Goal: Transaction & Acquisition: Purchase product/service

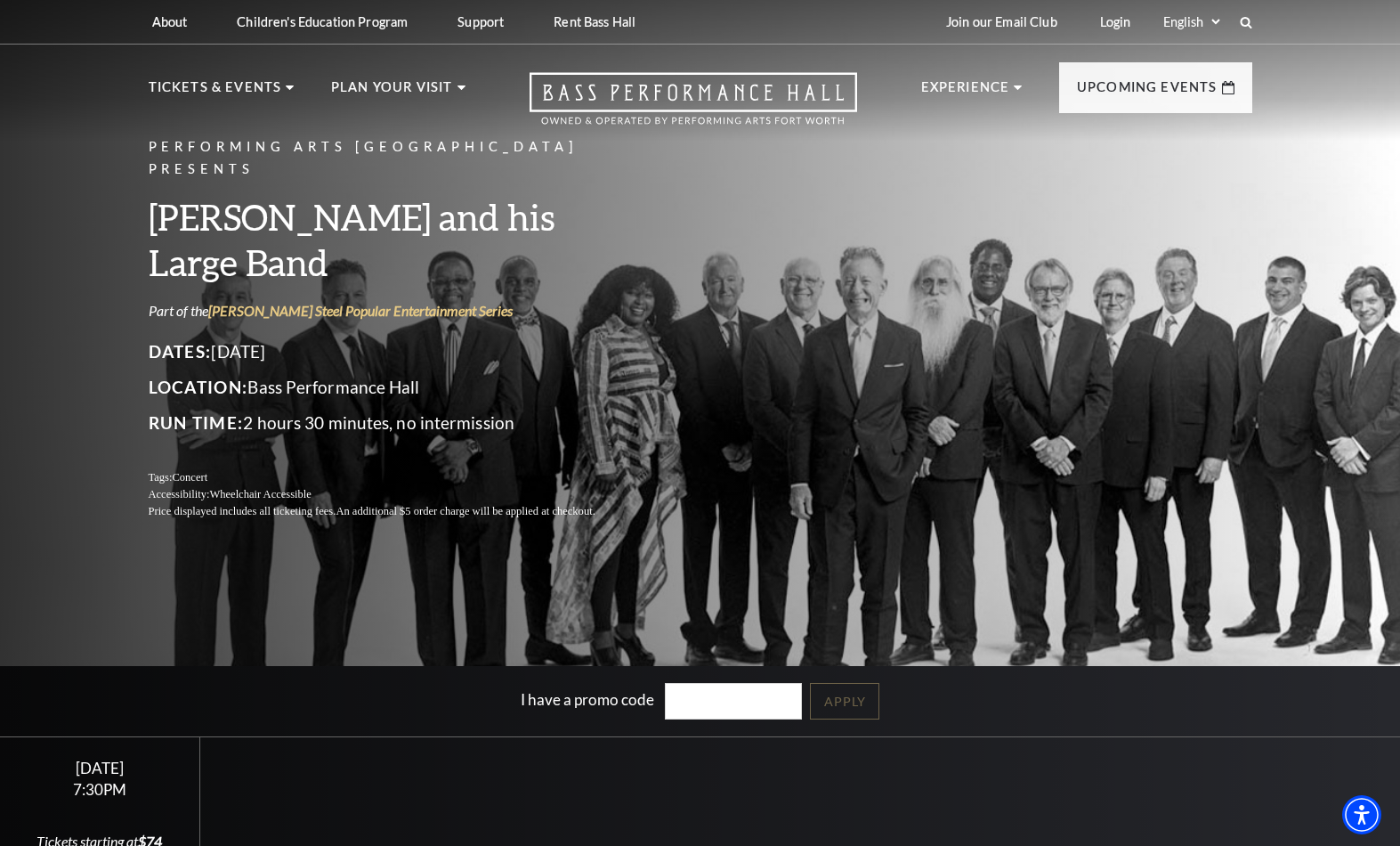
click at [503, 259] on img at bounding box center [568, 234] width 248 height 133
click at [508, 463] on span "View Events" at bounding box center [491, 468] width 94 height 23
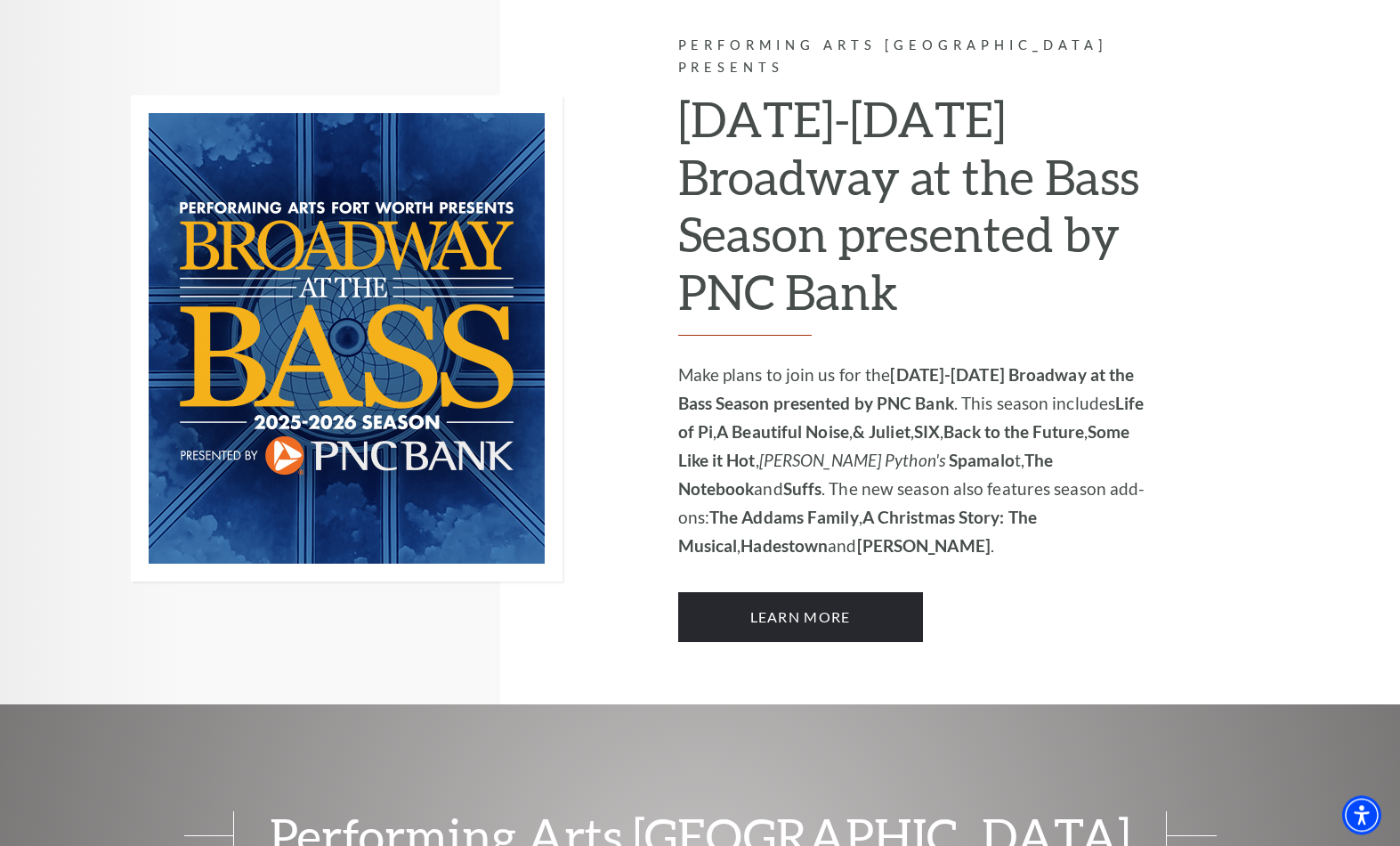
scroll to position [1193, 0]
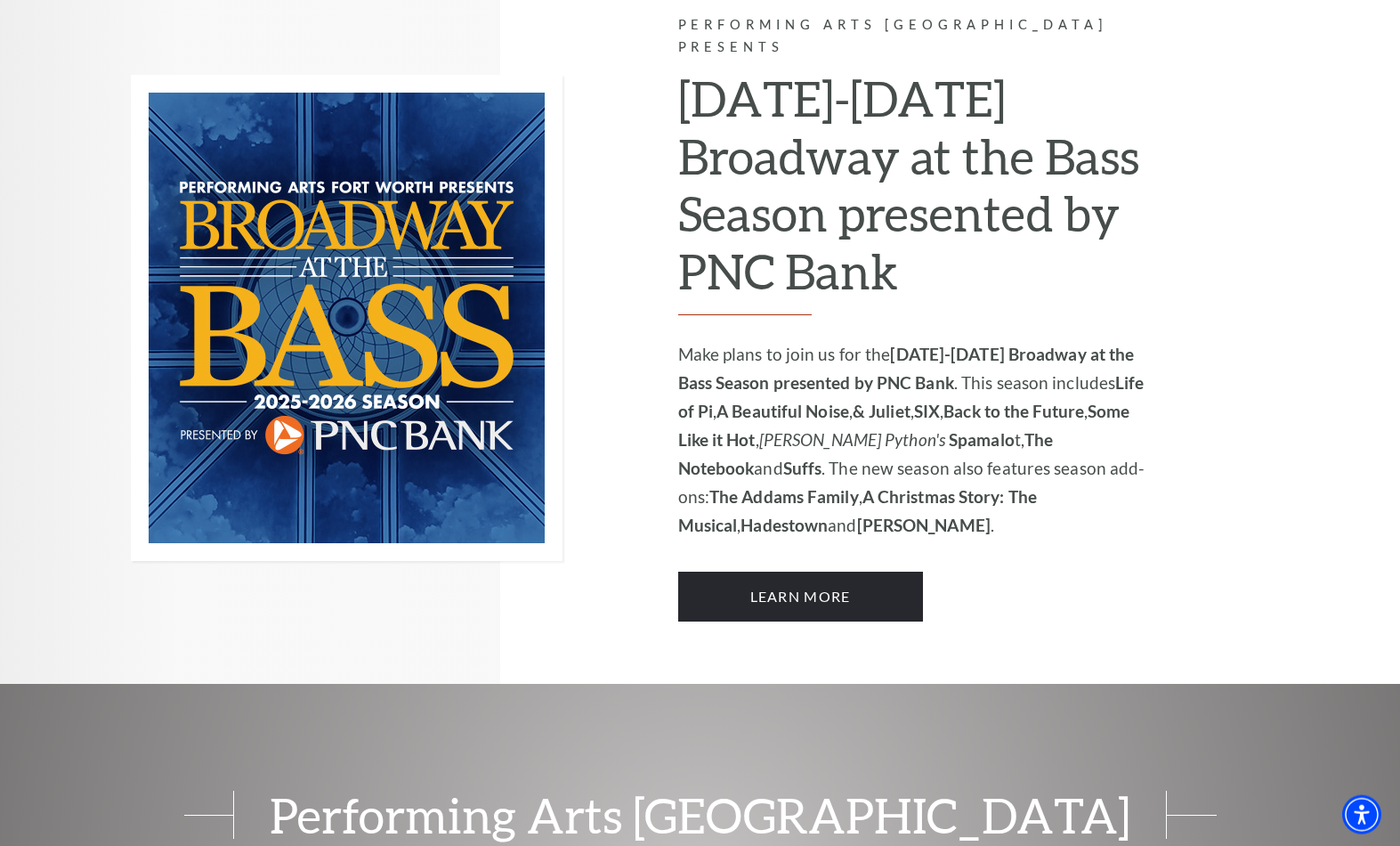
click at [876, 572] on link "Learn More" at bounding box center [801, 596] width 245 height 50
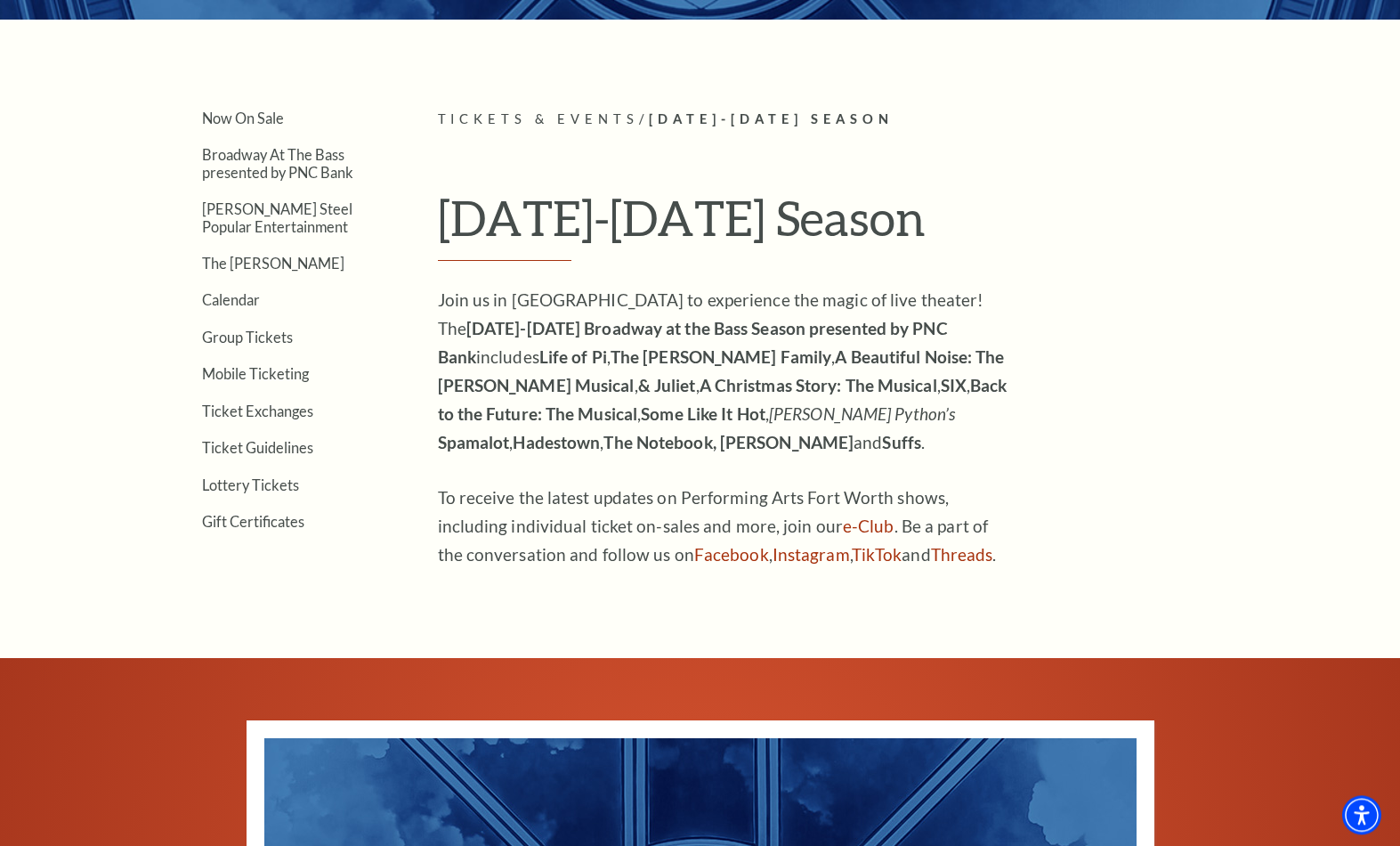
scroll to position [401, 0]
click at [215, 126] on link "Now On Sale" at bounding box center [242, 117] width 82 height 17
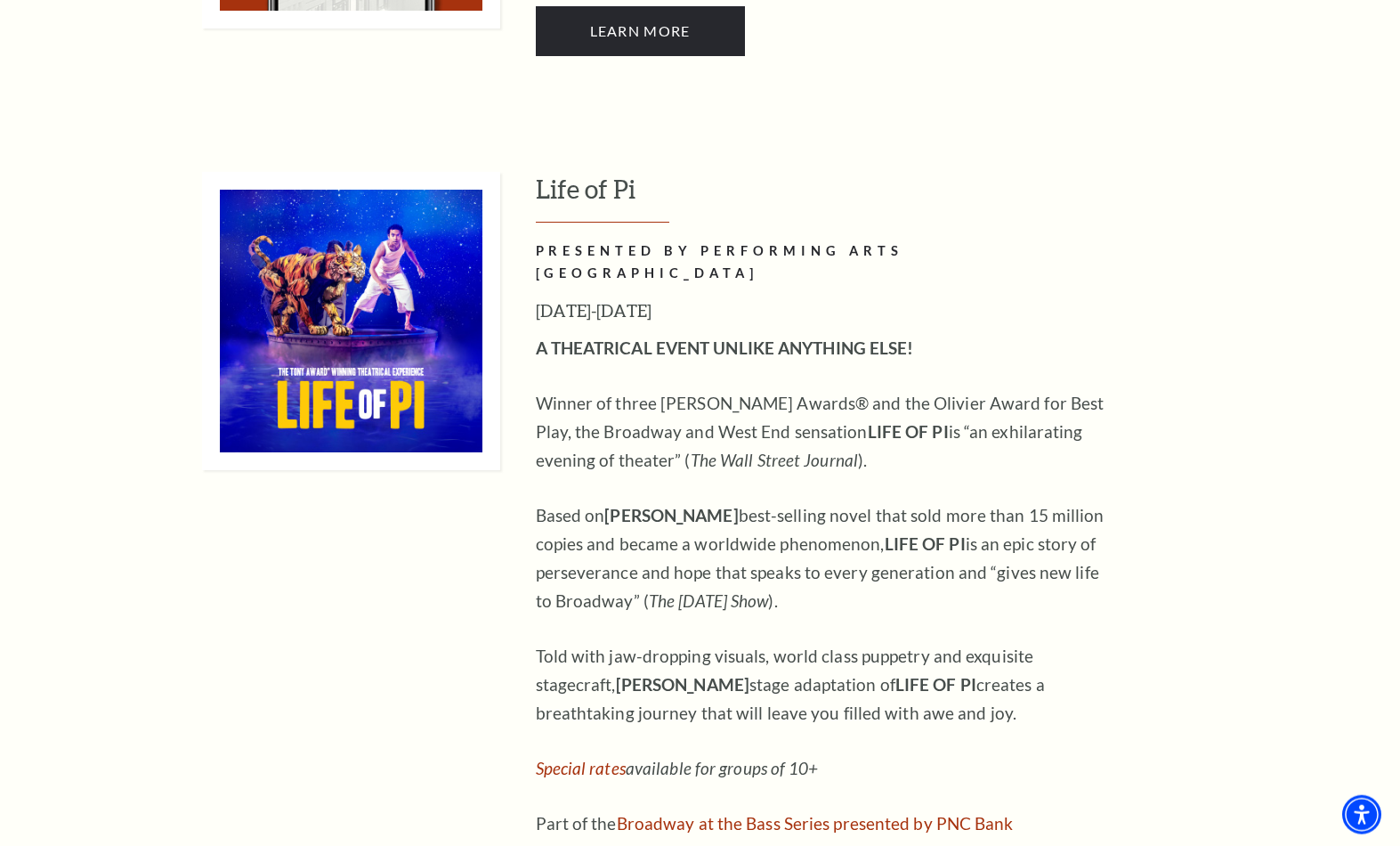
scroll to position [1610, 0]
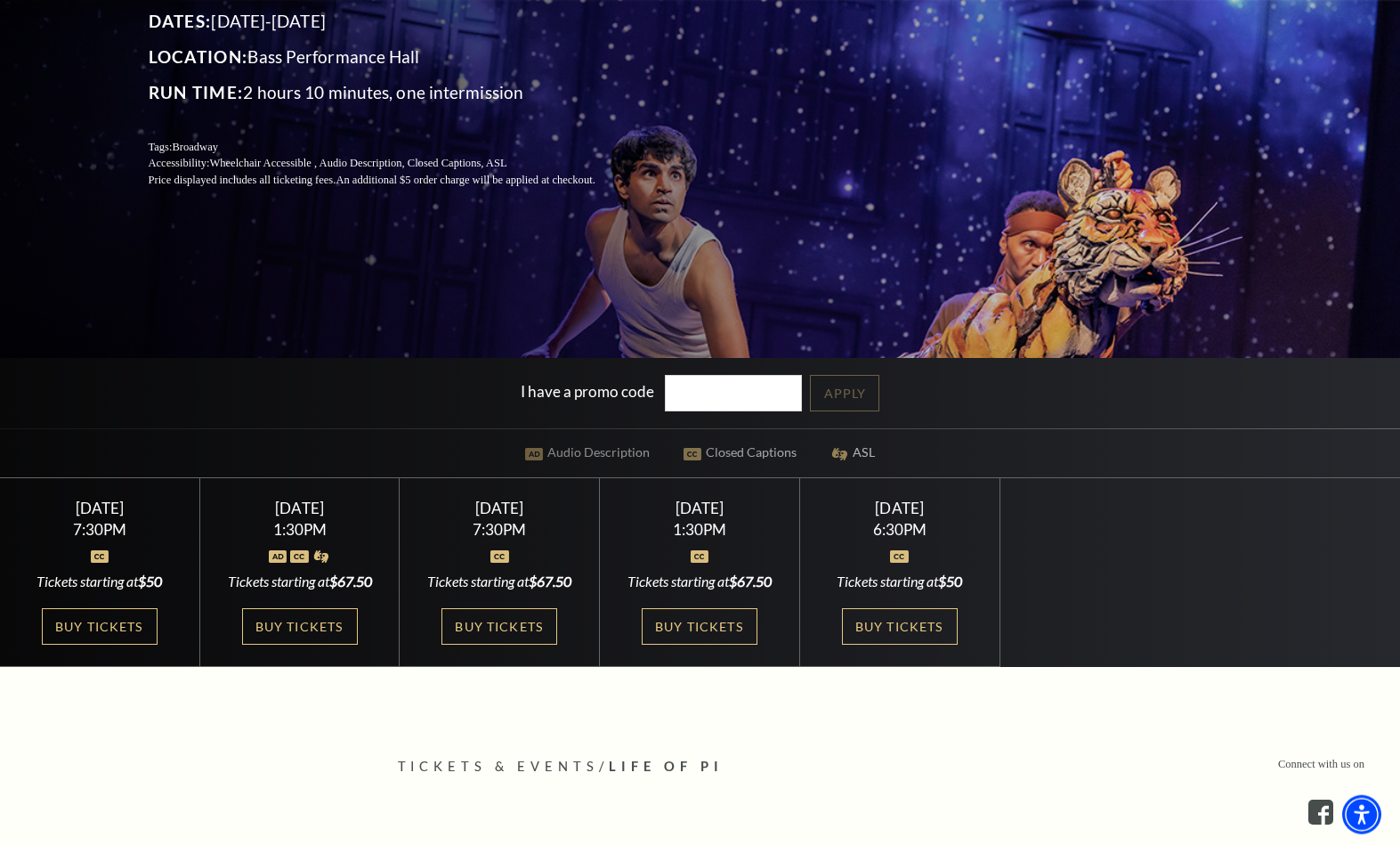
scroll to position [411, 0]
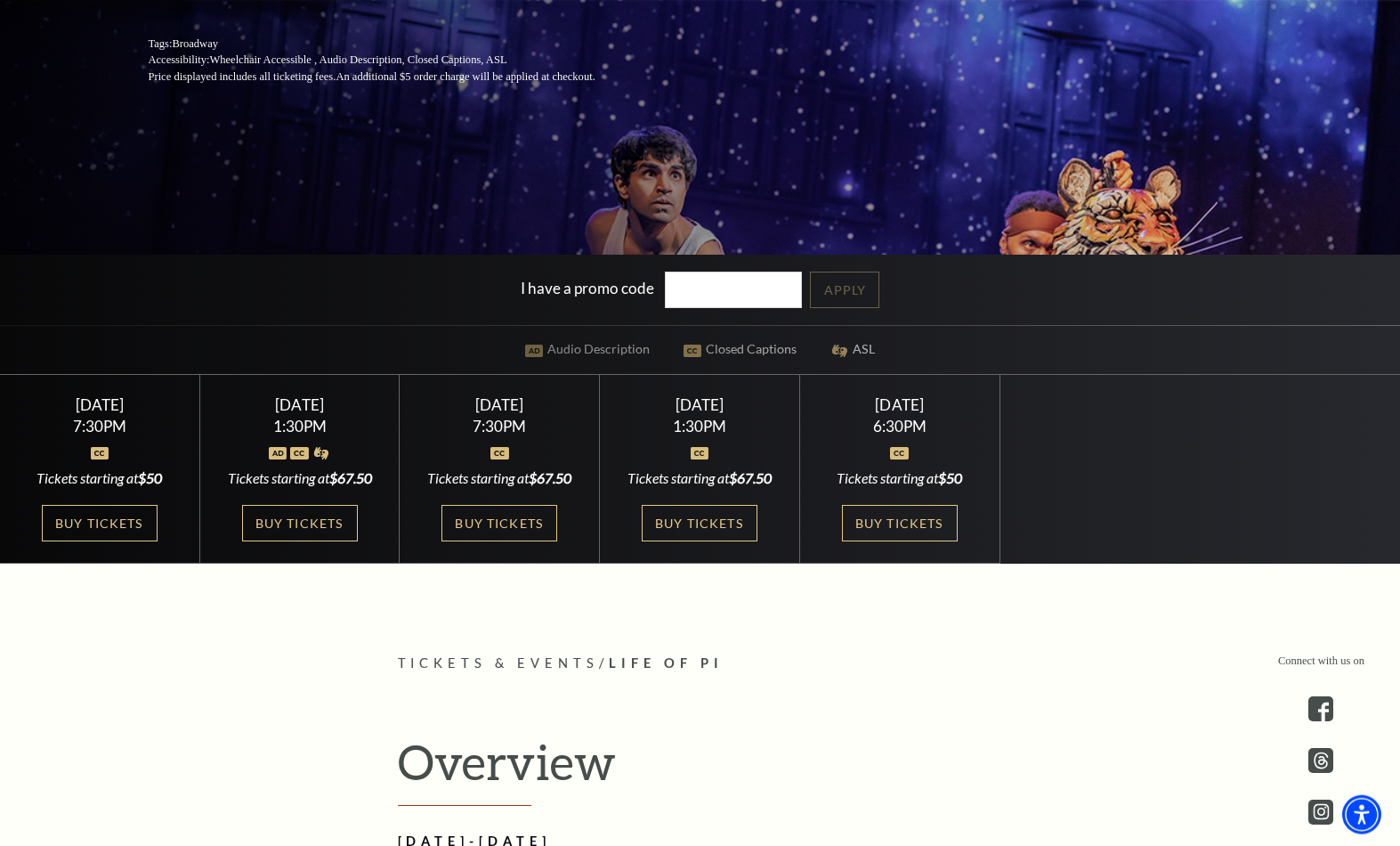
click at [99, 541] on link "Buy Tickets" at bounding box center [99, 523] width 115 height 36
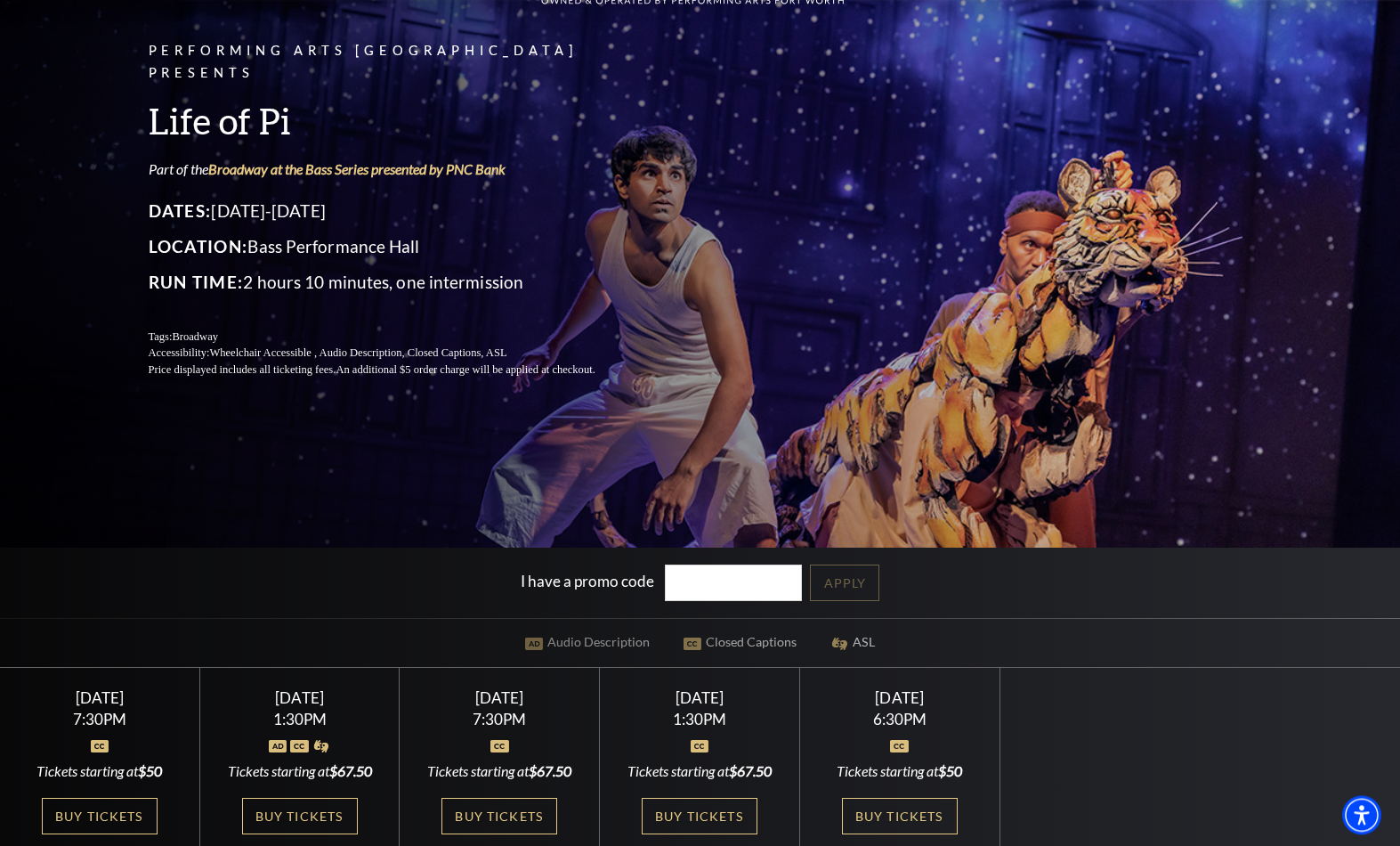
scroll to position [0, 0]
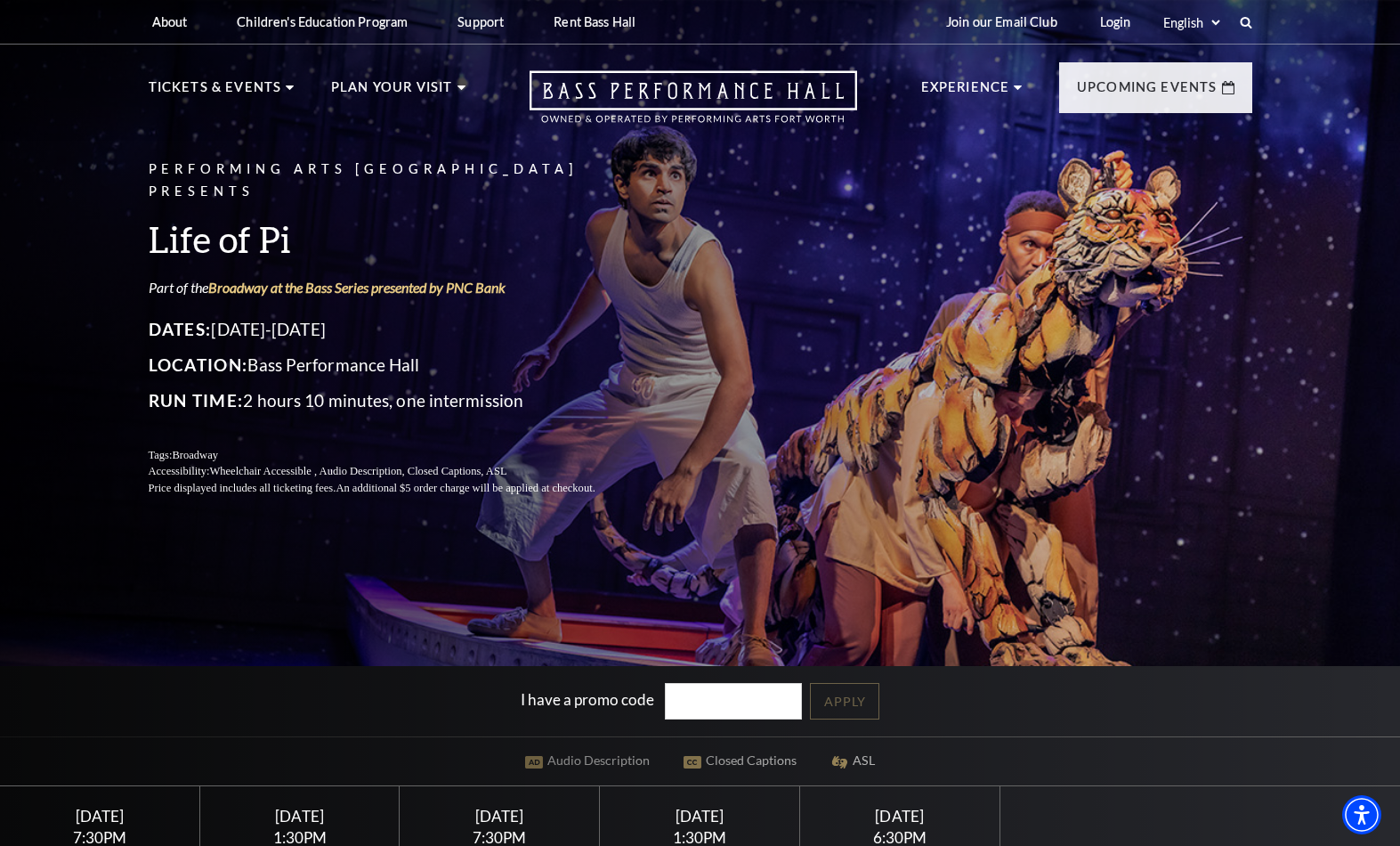
click at [185, 280] on link "Dining" at bounding box center [190, 272] width 52 height 15
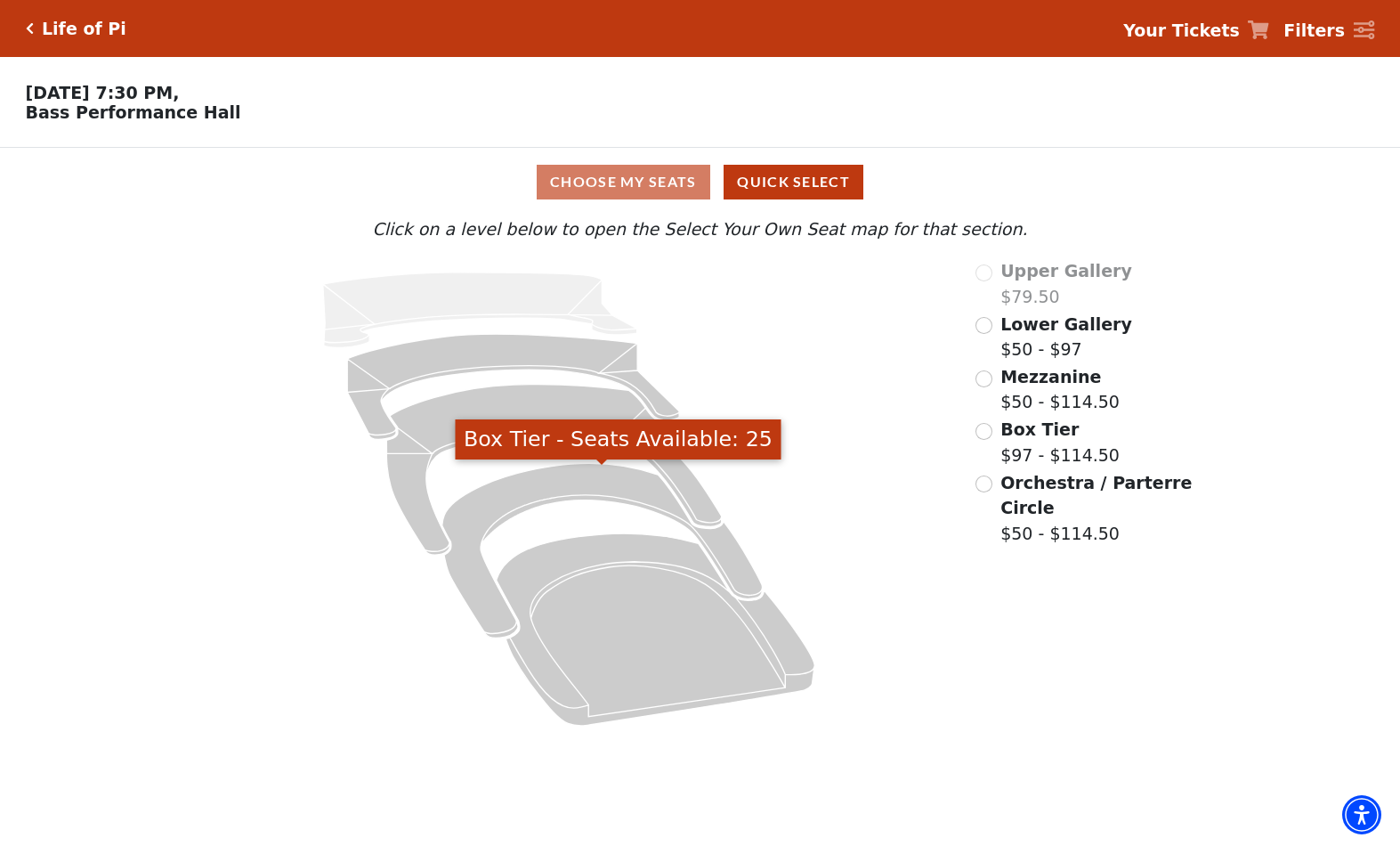
click at [509, 521] on icon "Box Tier - Seats Available: 25" at bounding box center [602, 551] width 320 height 175
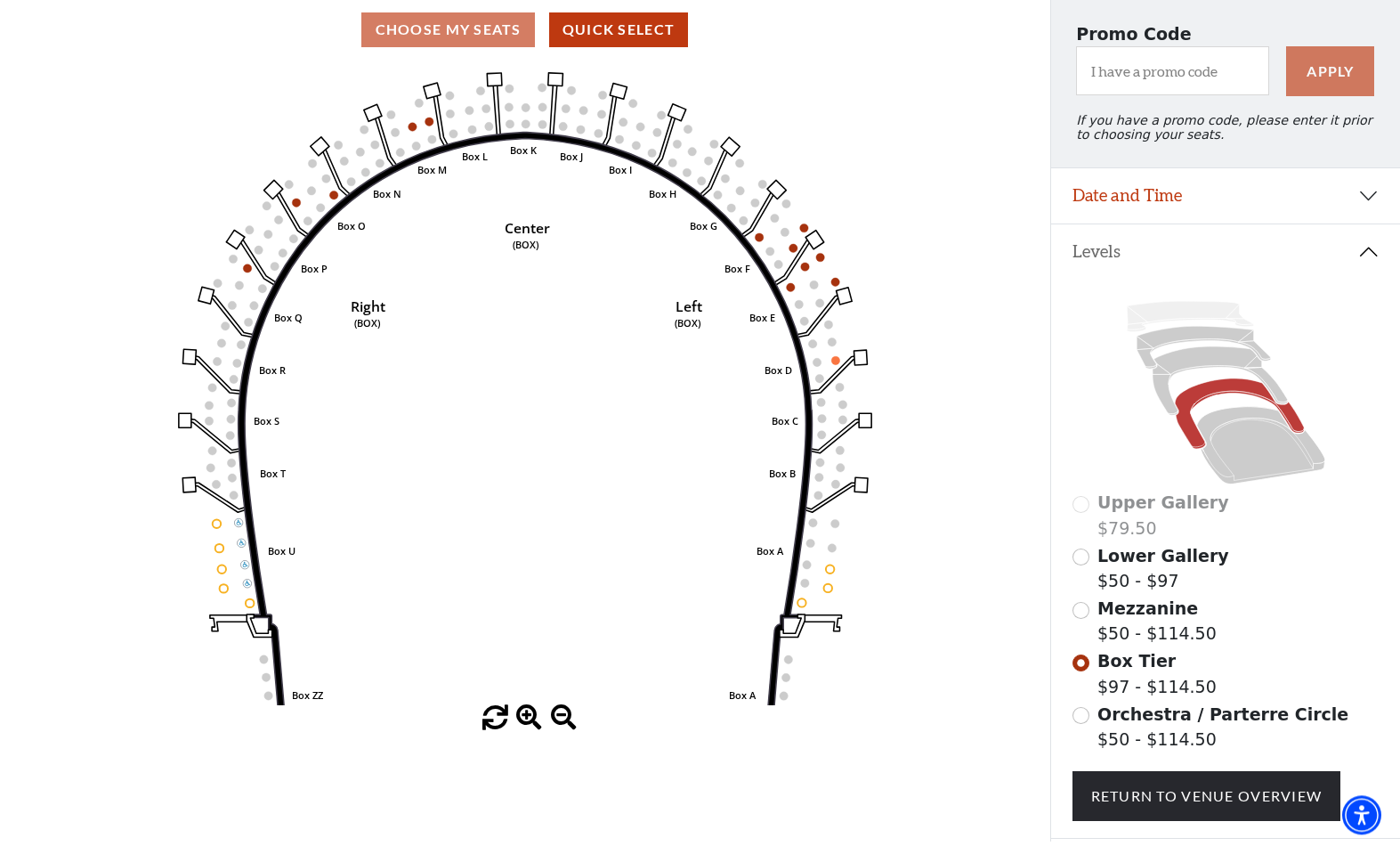
scroll to position [178, 0]
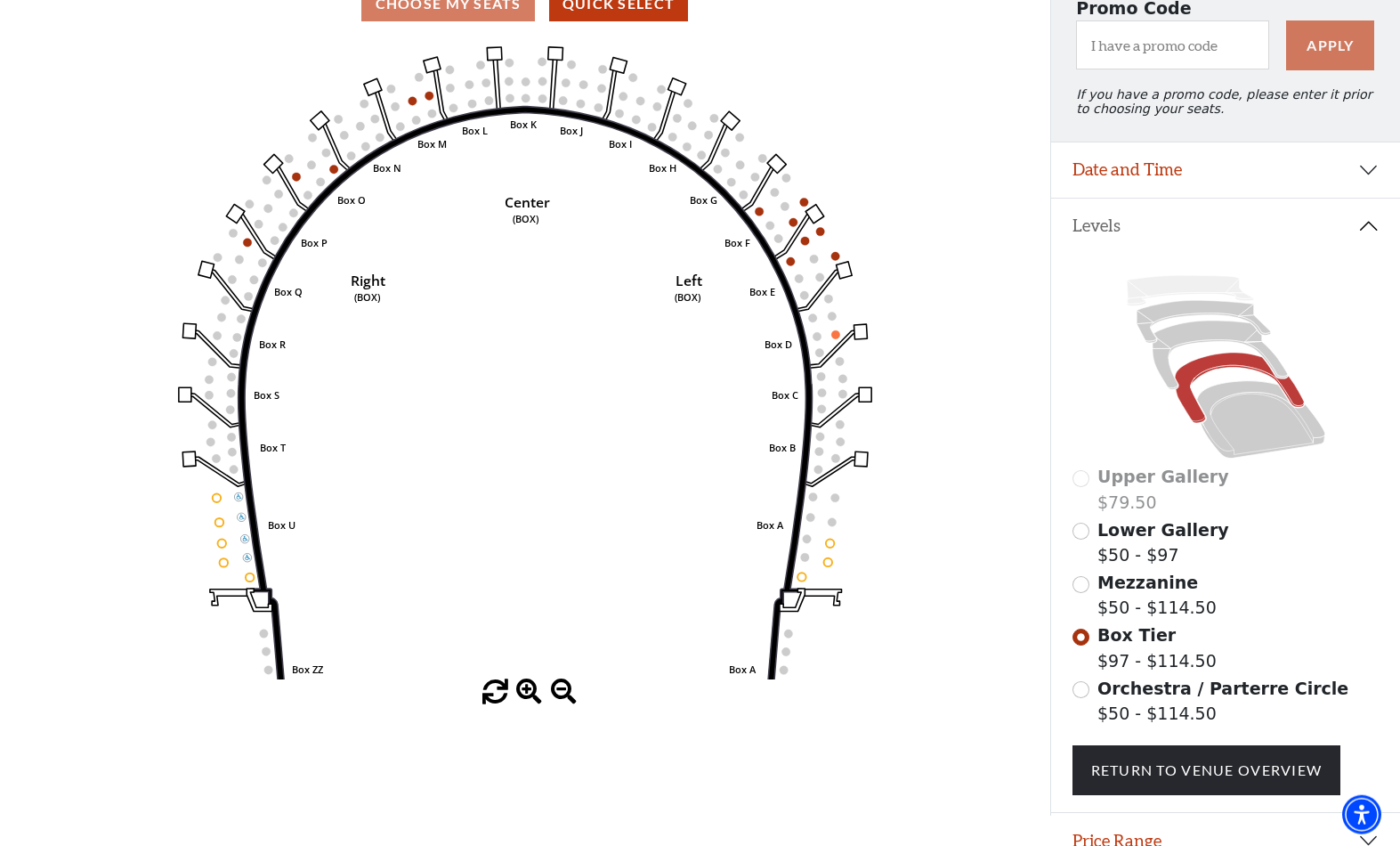
click at [1241, 393] on icon at bounding box center [1260, 420] width 128 height 78
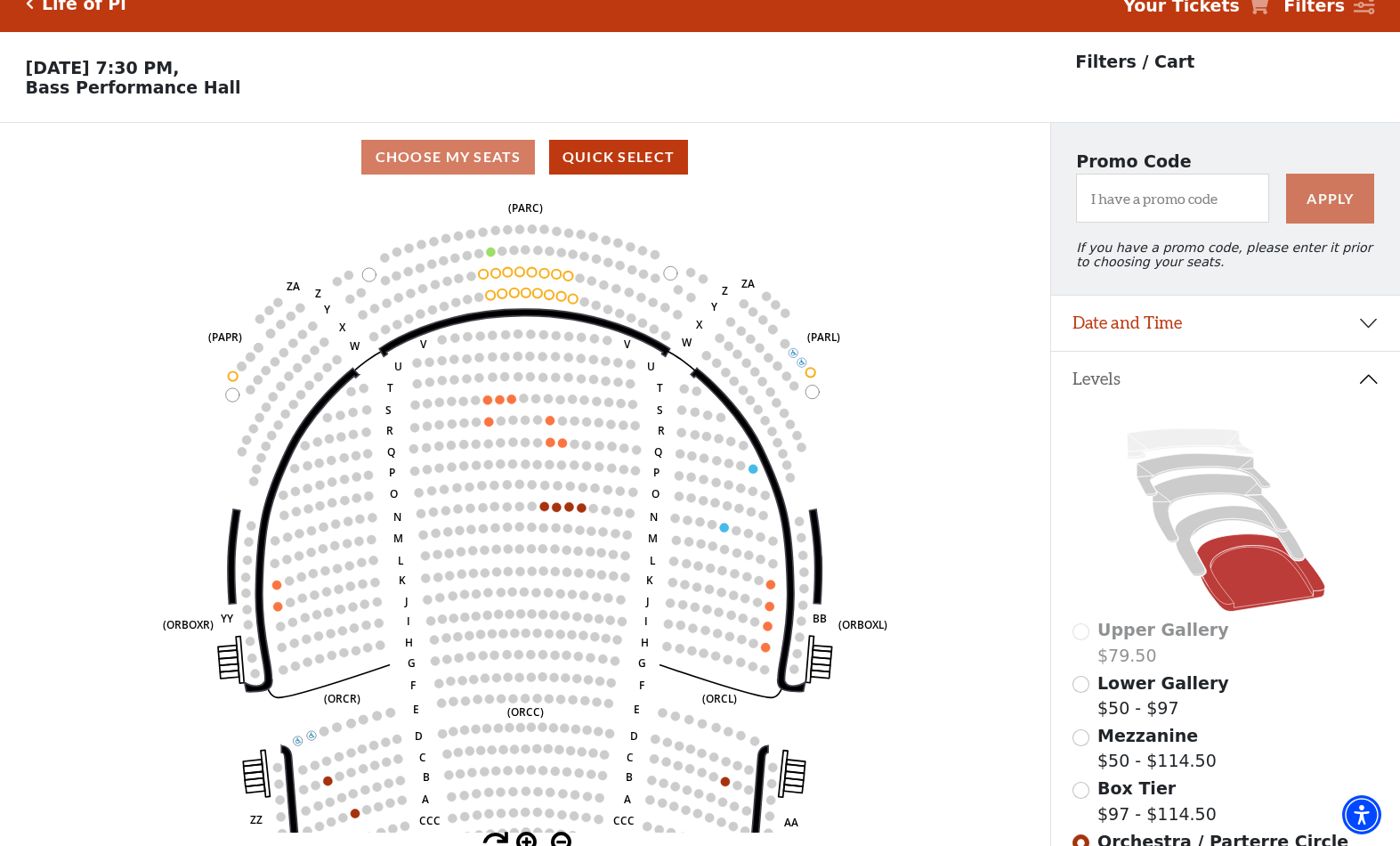
scroll to position [83, 0]
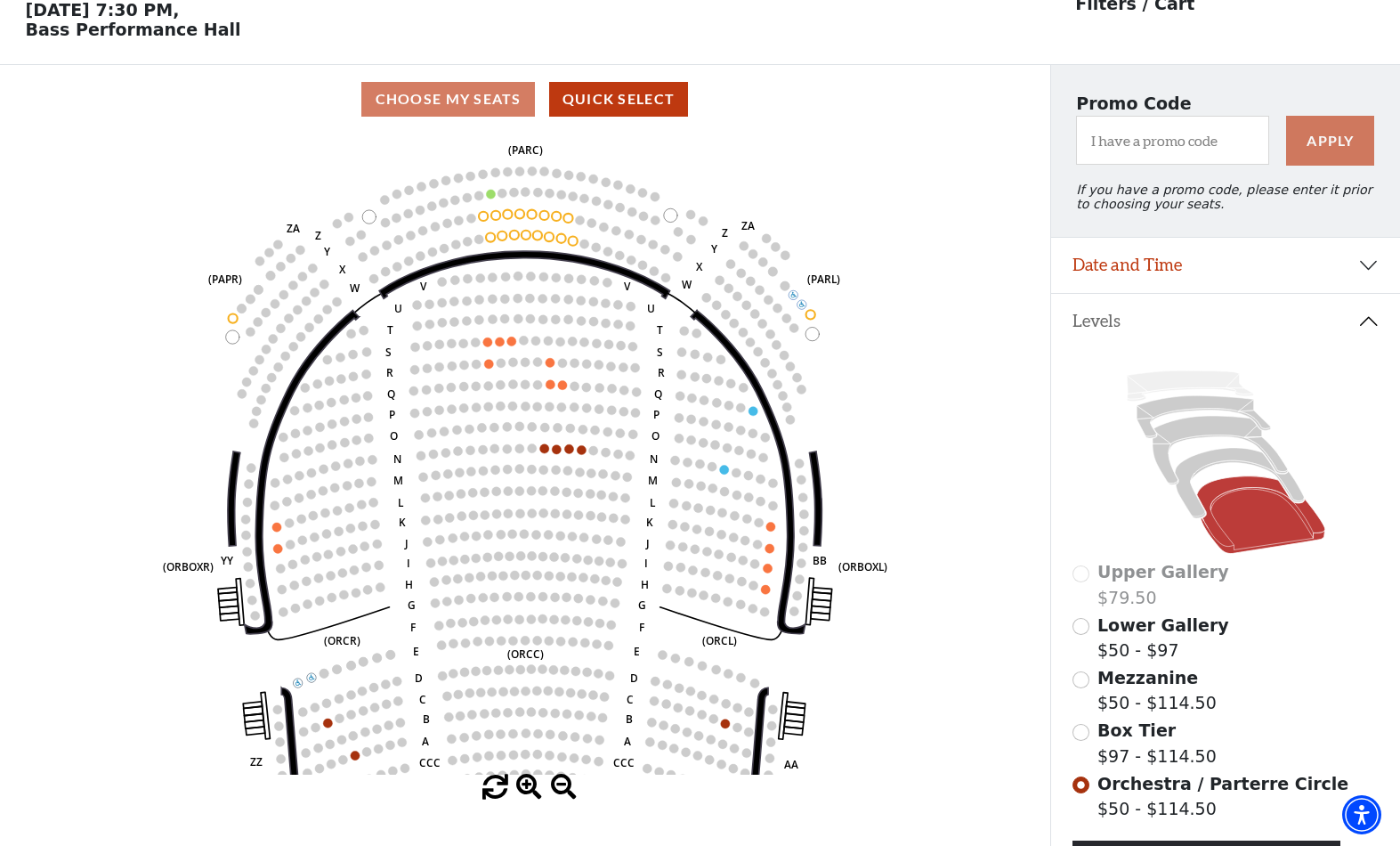
click at [535, 239] on circle at bounding box center [537, 235] width 9 height 9
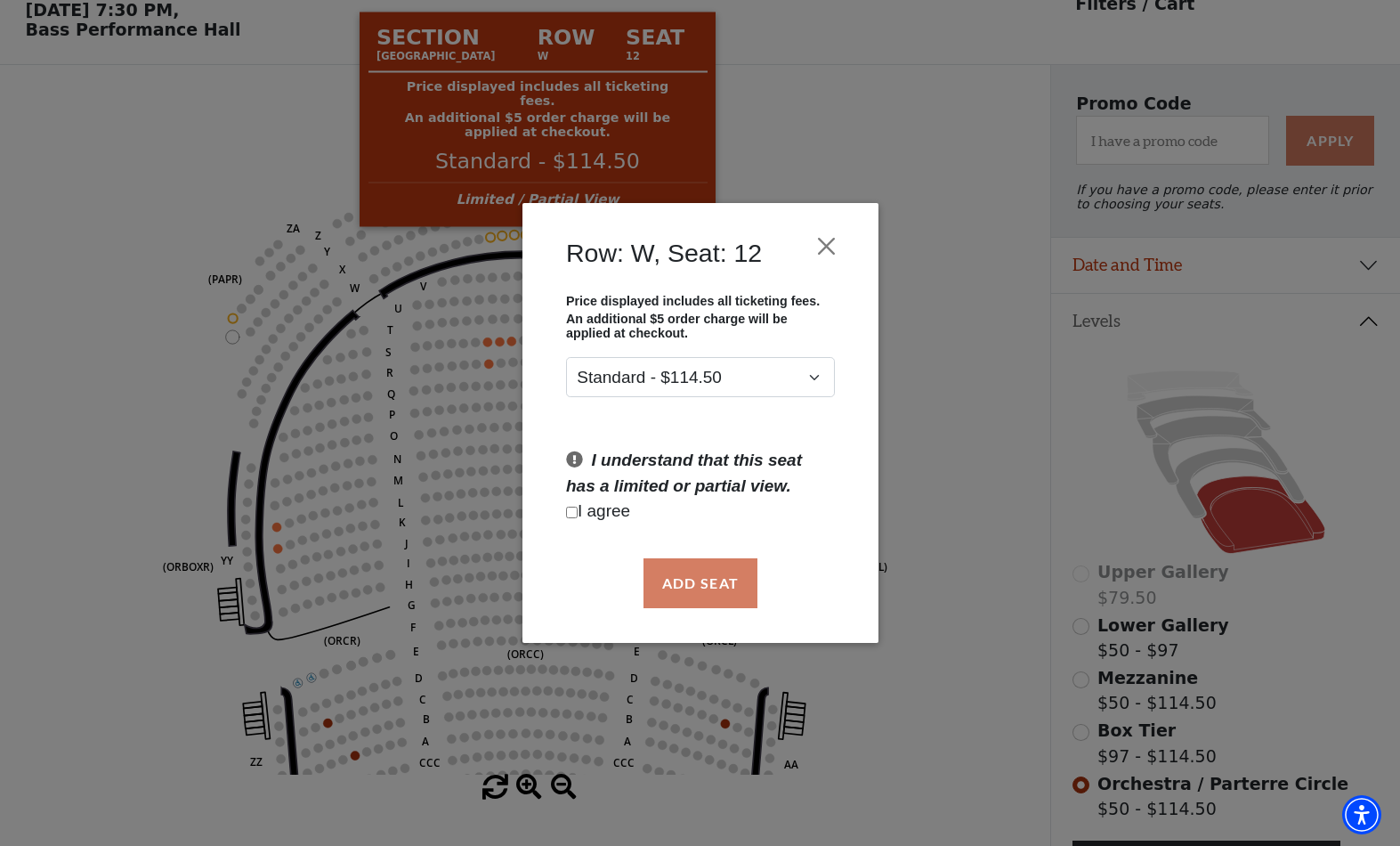
click at [841, 243] on button "Close" at bounding box center [826, 246] width 34 height 34
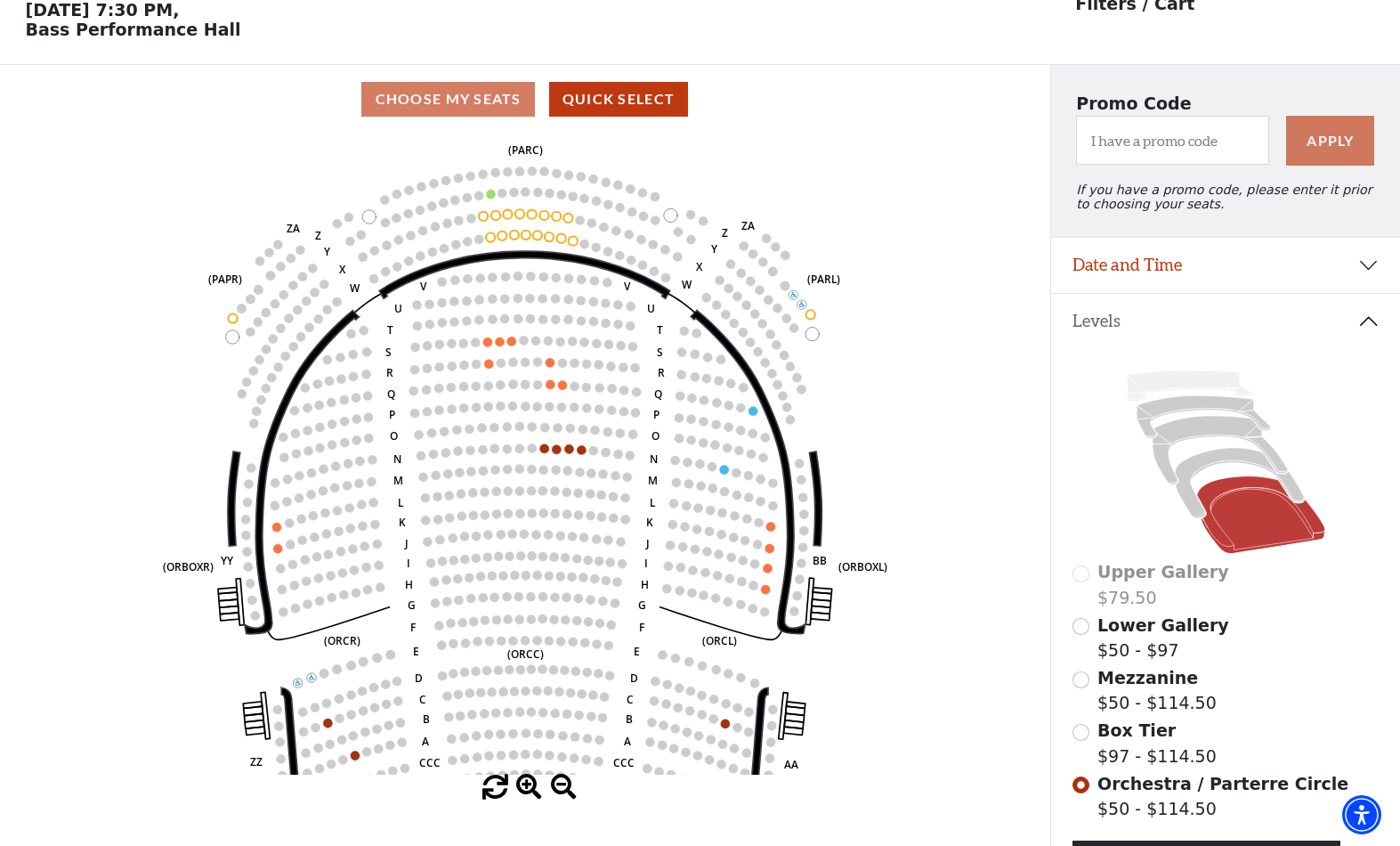
click at [571, 448] on circle at bounding box center [569, 449] width 9 height 9
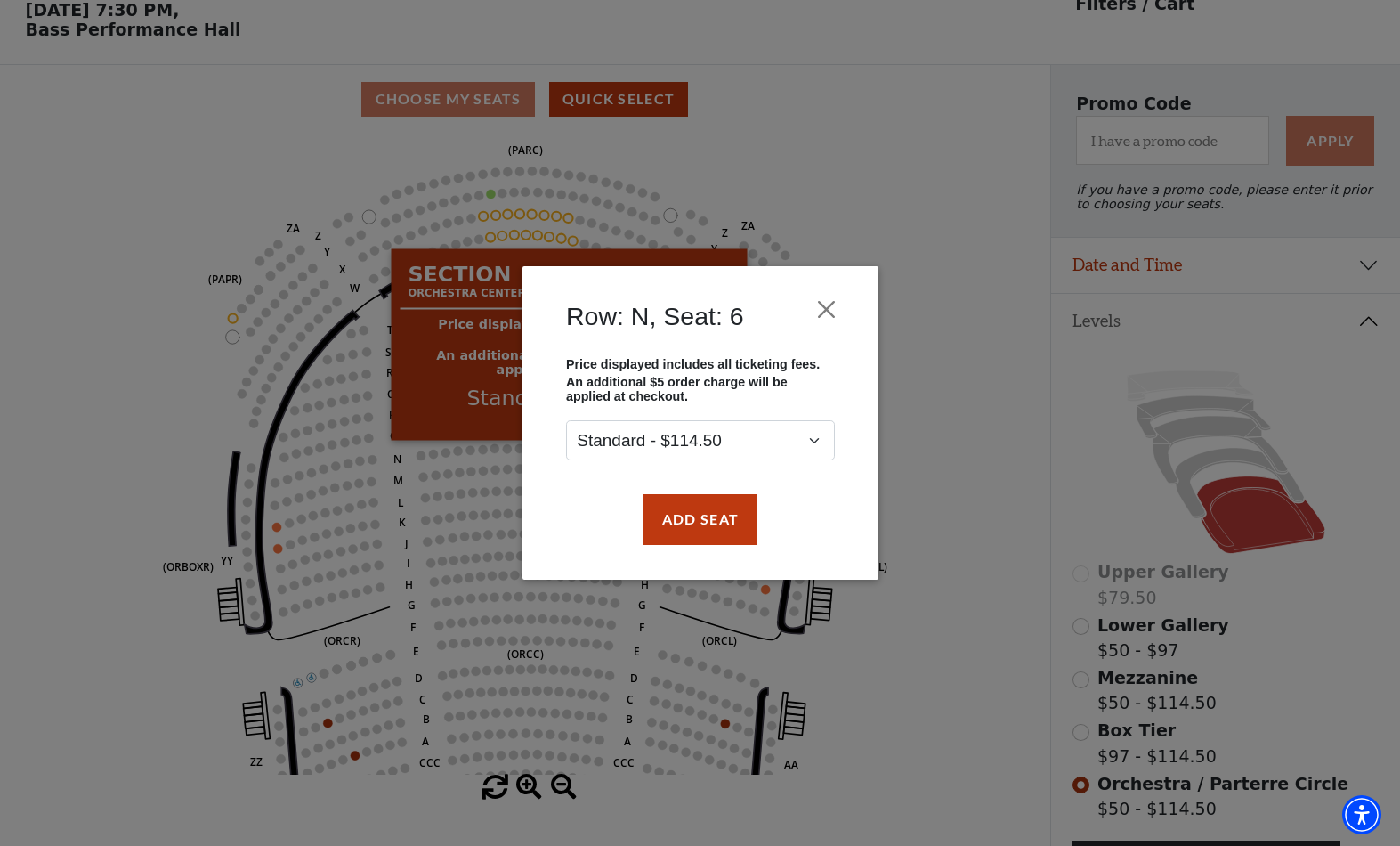
click at [838, 298] on button "Close" at bounding box center [826, 310] width 34 height 34
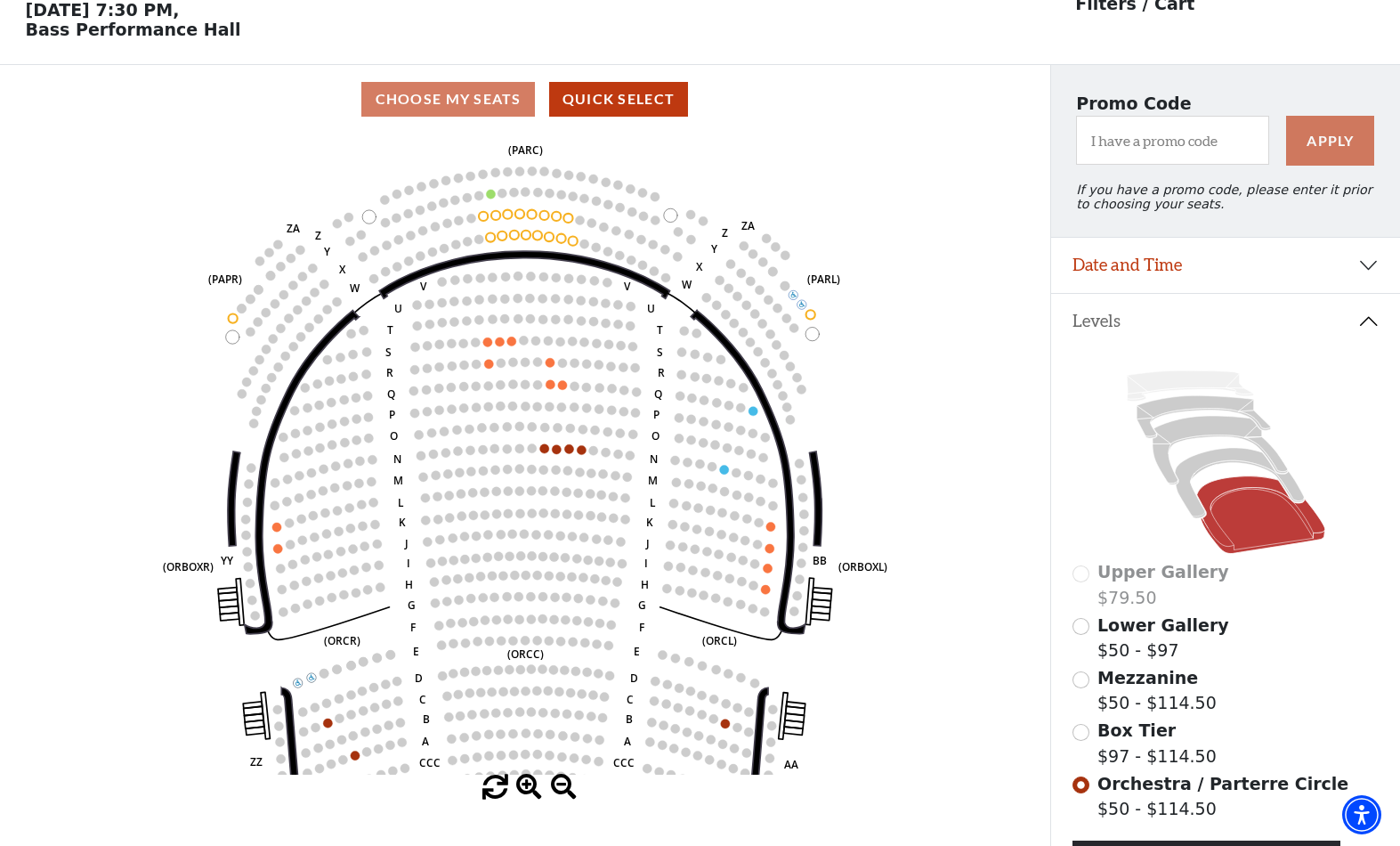
click at [553, 385] on circle at bounding box center [550, 385] width 9 height 9
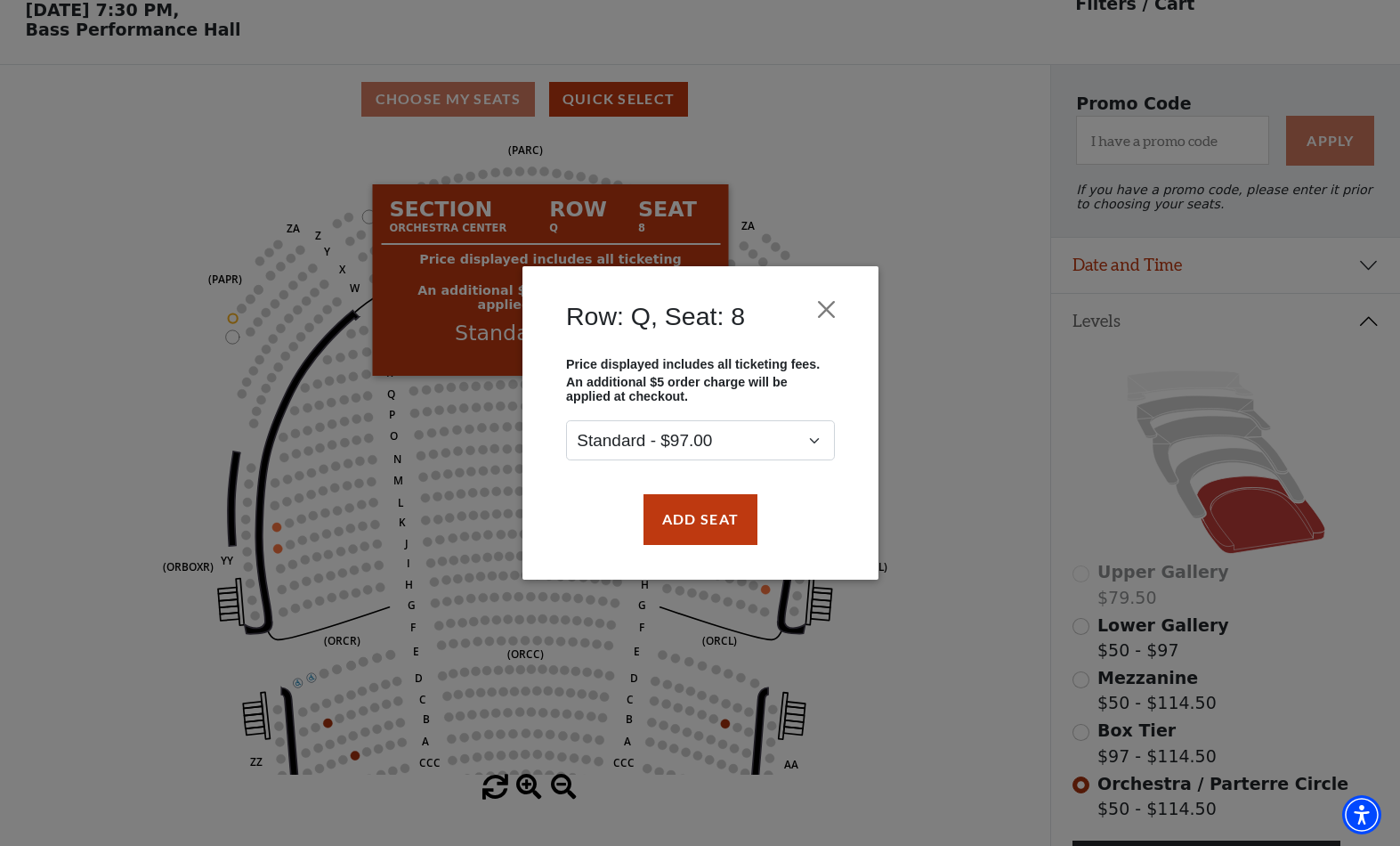
click at [841, 293] on button "Close" at bounding box center [826, 310] width 34 height 34
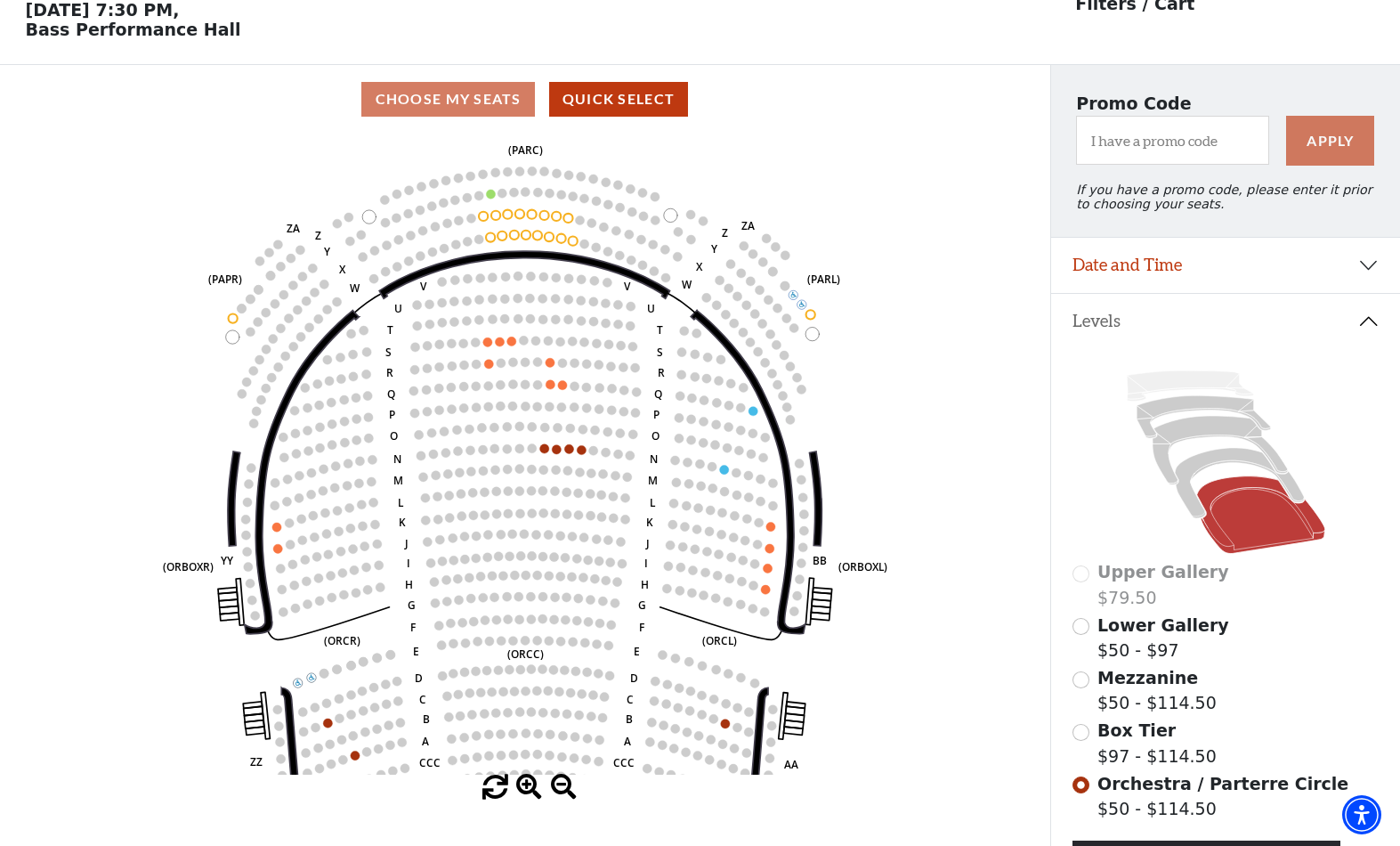
click at [1377, 149] on div "Apply" at bounding box center [1331, 140] width 105 height 50
click at [235, 317] on use "Seat Selected" at bounding box center [233, 318] width 11 height 11
click at [227, 336] on circle at bounding box center [233, 336] width 14 height 14
click at [234, 333] on icon "Left (ORPITL) Right (ORPITR) Center (ORPITC) ZZ AA YY BB ZA ZA (ORCL) (ORCR) (O…" at bounding box center [525, 454] width 946 height 641
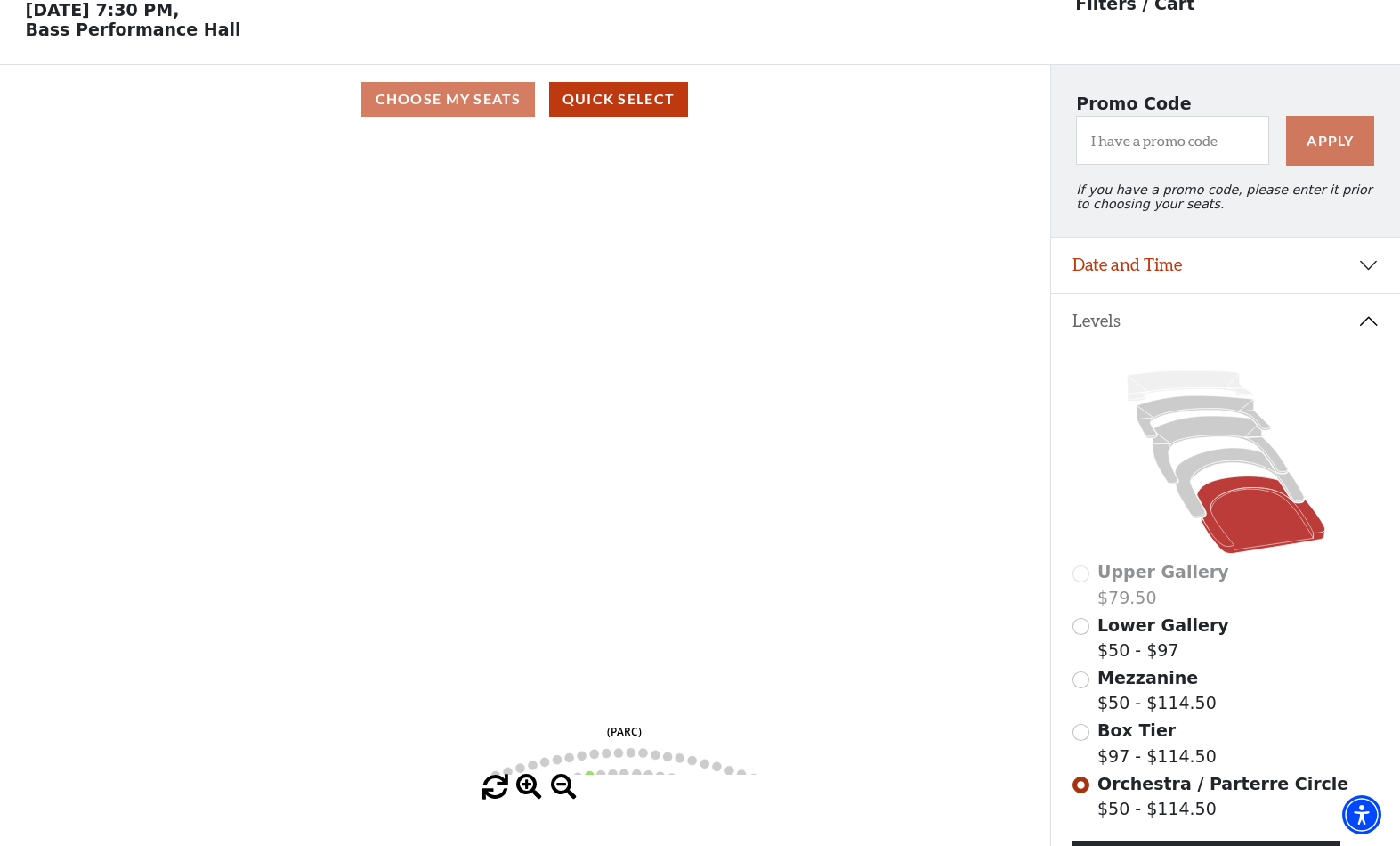
click at [99, 20] on p "Friday, September 26 at 7:30 PM, Bass Performance Hall" at bounding box center [525, 19] width 1050 height 39
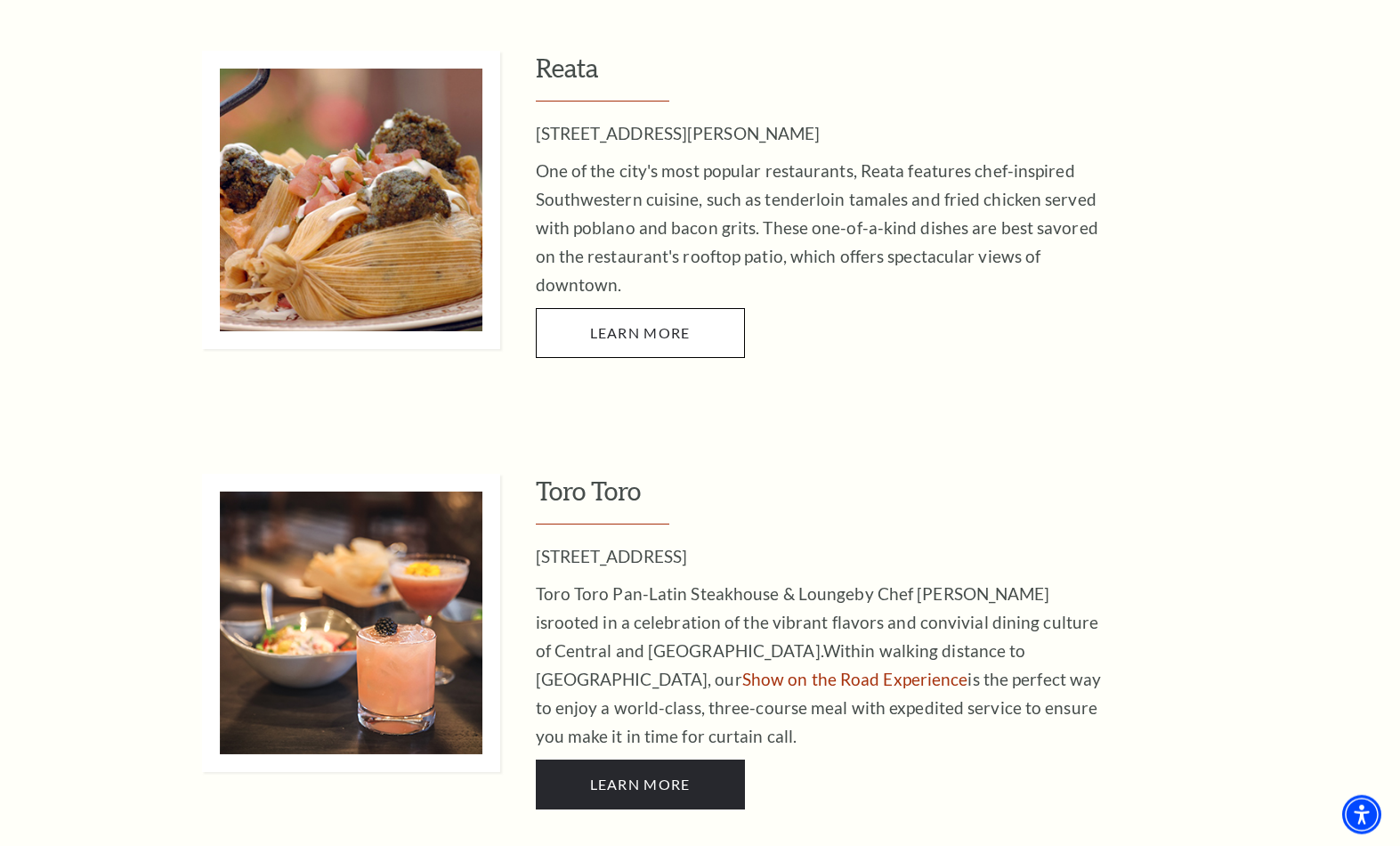
scroll to position [3526, 0]
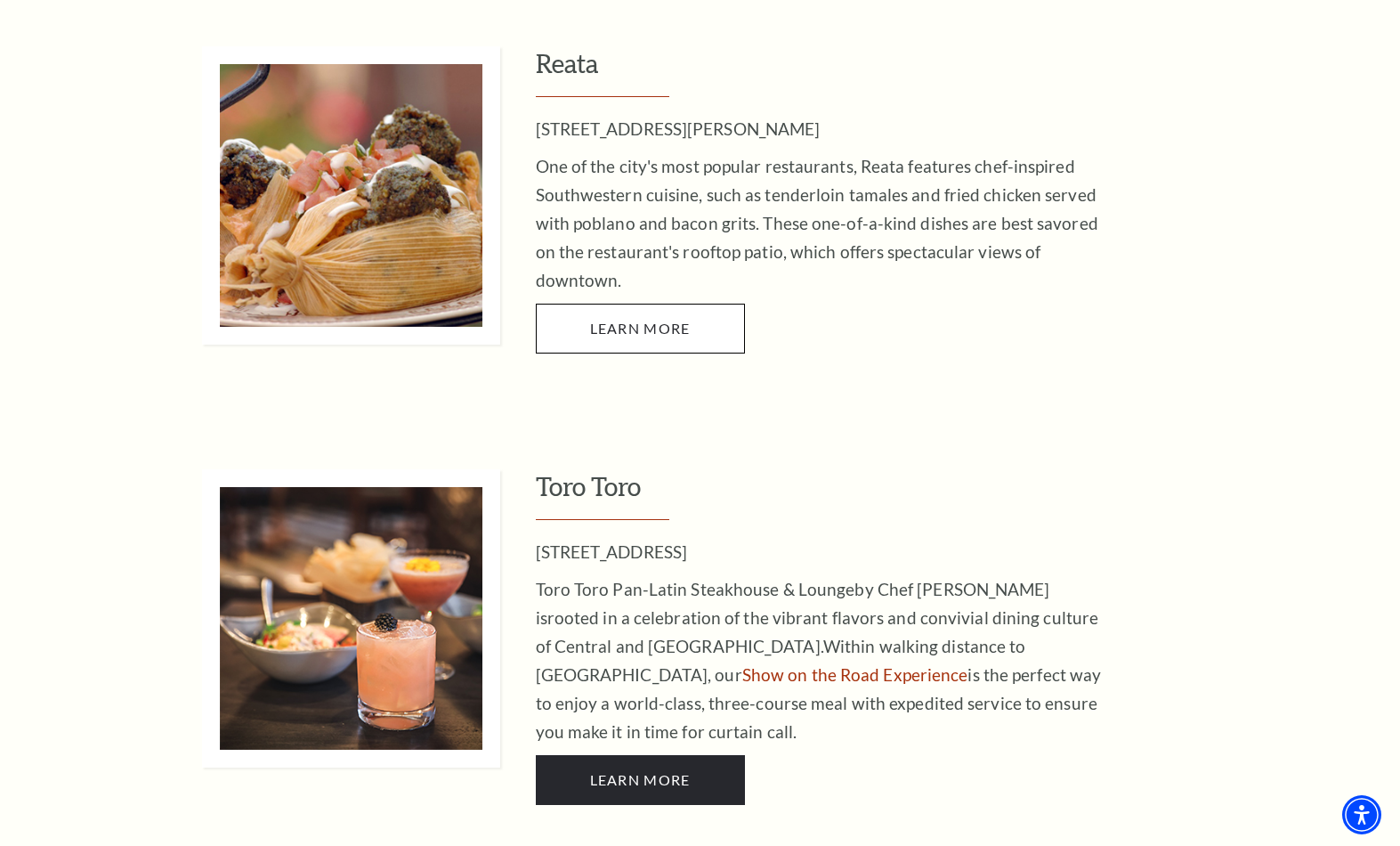
click at [968, 665] on link "Show on the Road Experience" at bounding box center [855, 675] width 226 height 21
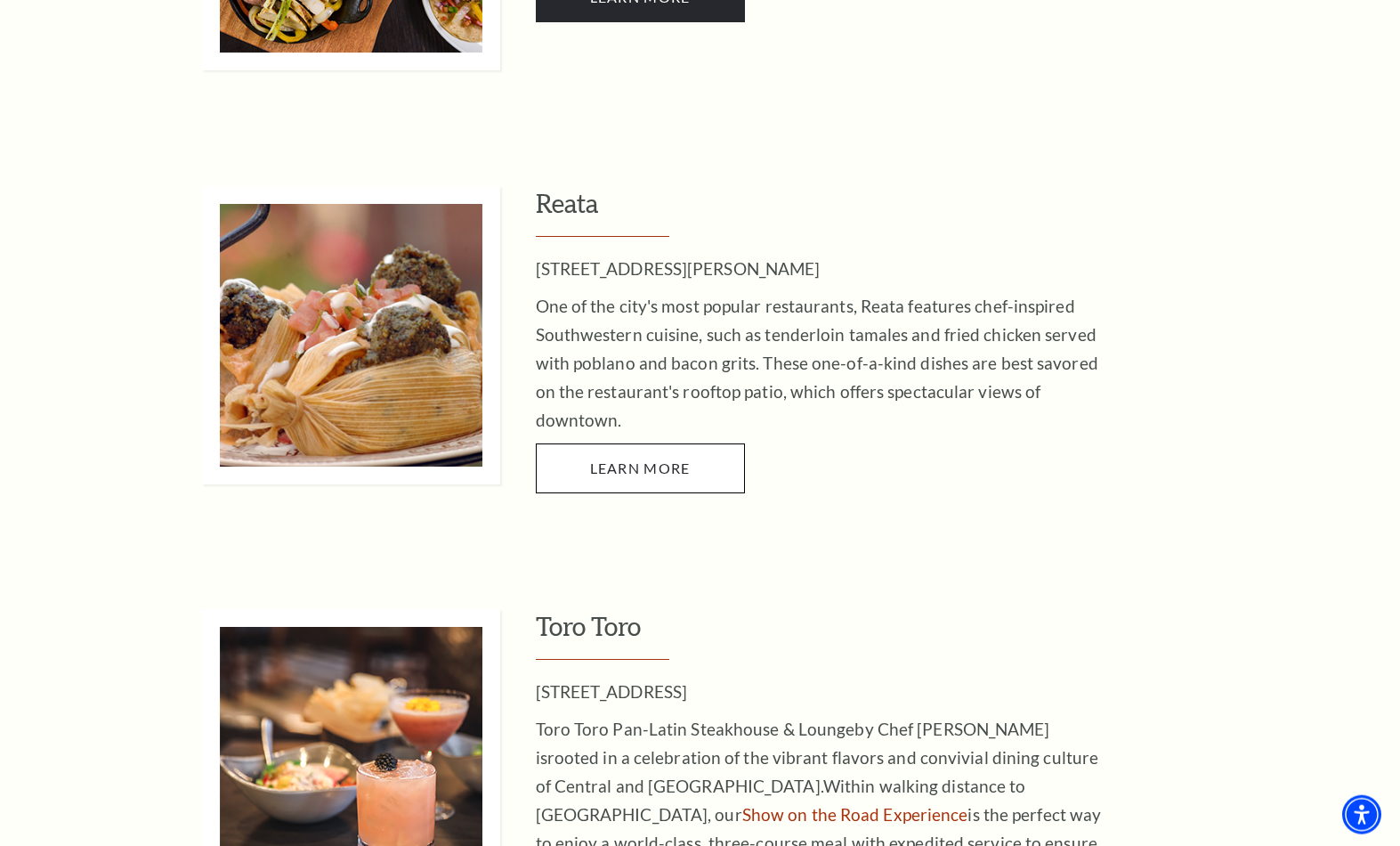
scroll to position [3382, 0]
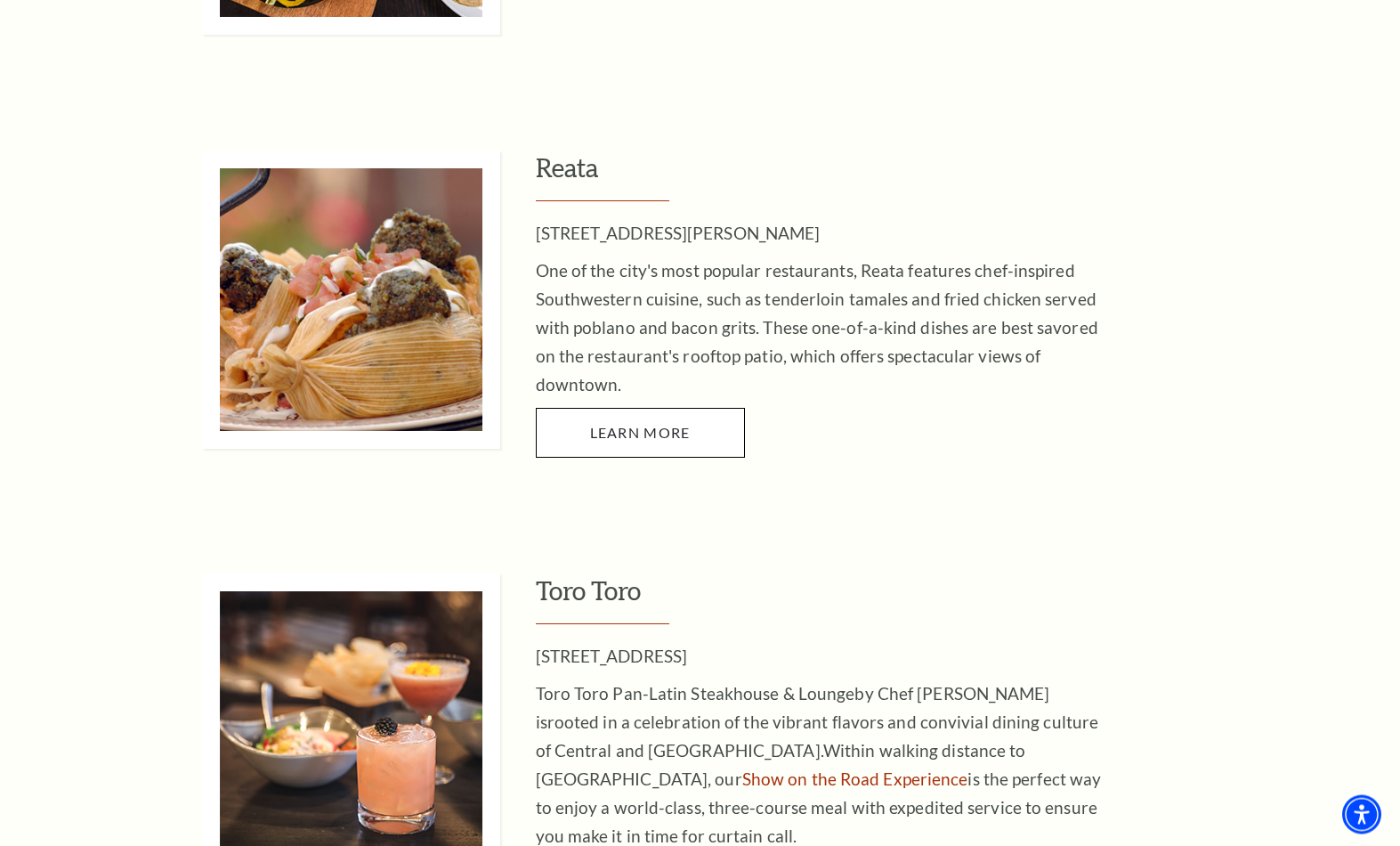
scroll to position [3422, 0]
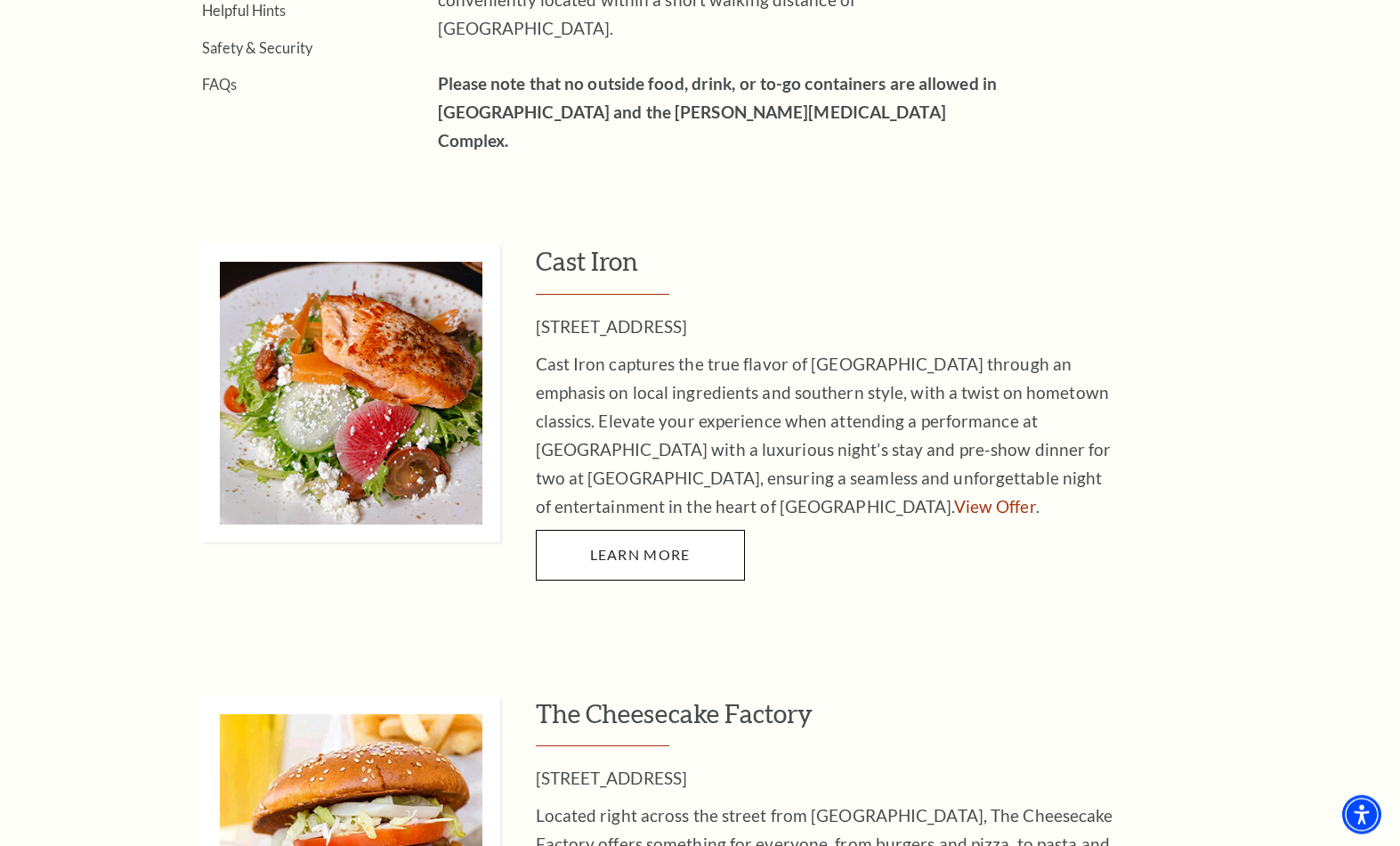
scroll to position [728, 0]
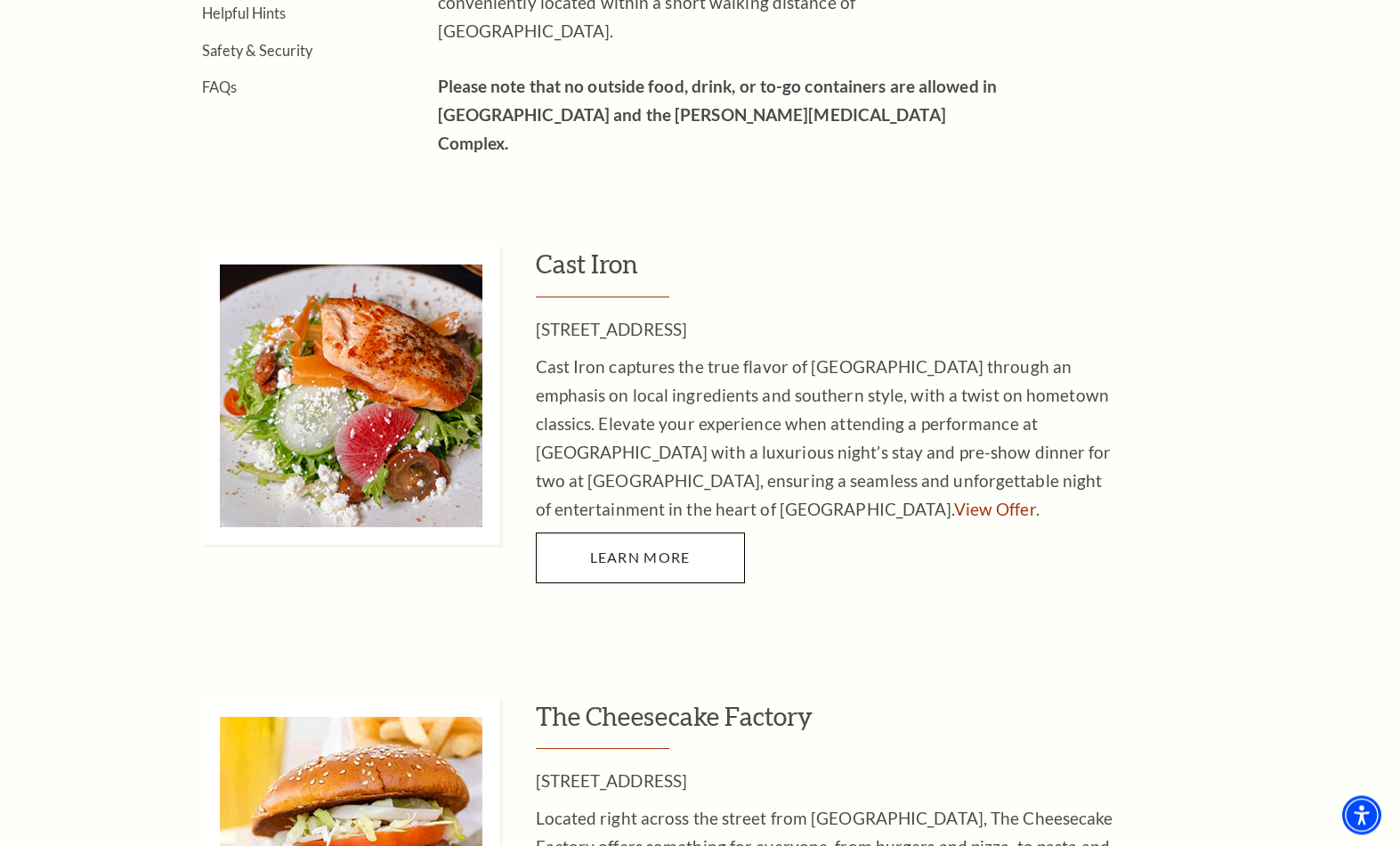
click at [954, 499] on link "View Offer" at bounding box center [994, 509] width 82 height 21
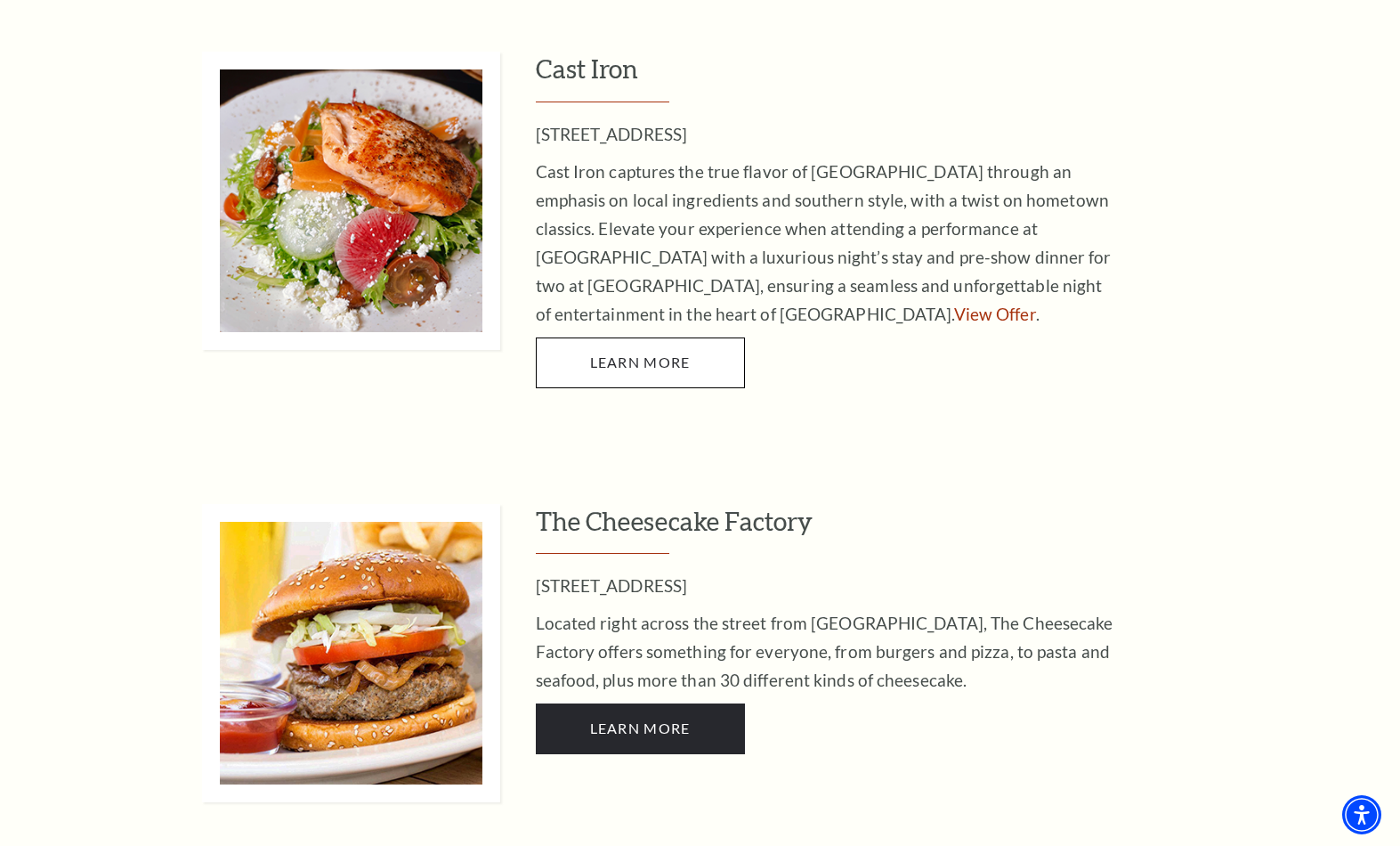
scroll to position [922, 0]
click at [627, 704] on link "LEARN MORE" at bounding box center [640, 729] width 209 height 50
